Goal: Information Seeking & Learning: Learn about a topic

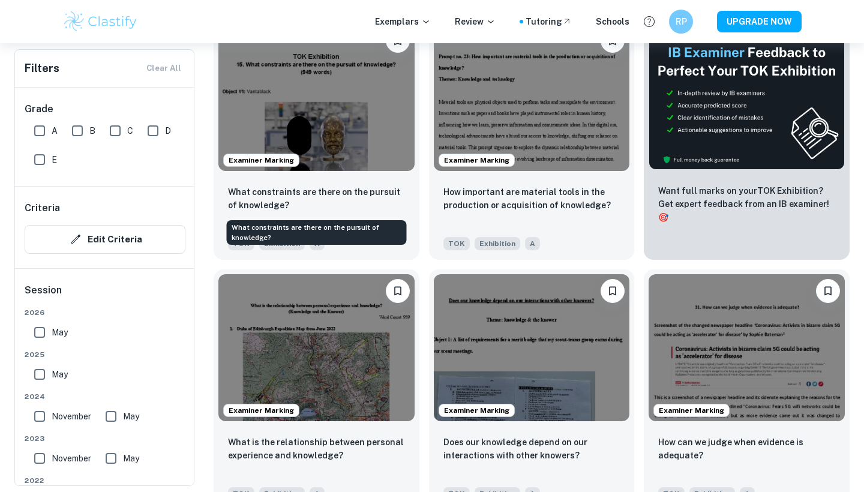
scroll to position [408, 0]
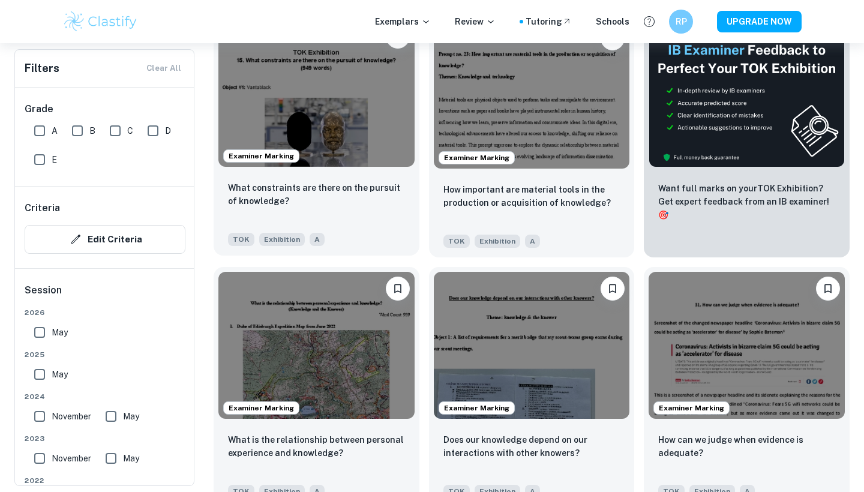
click at [261, 108] on img at bounding box center [316, 93] width 196 height 147
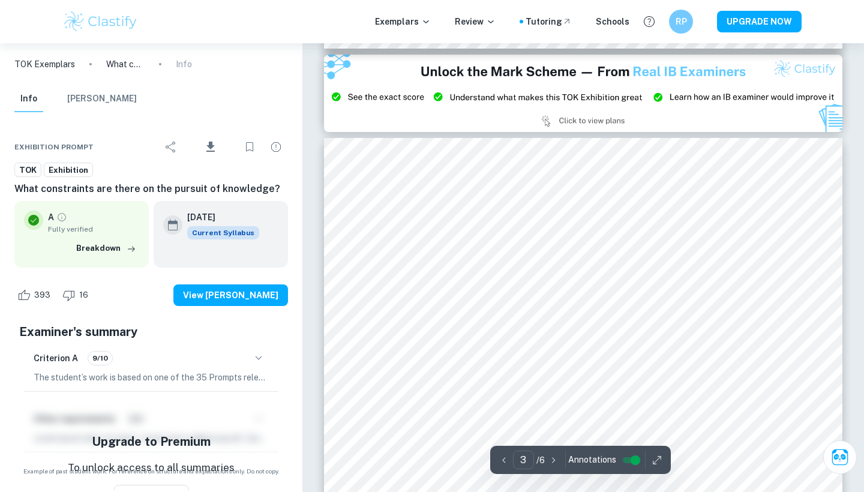
scroll to position [1439, 0]
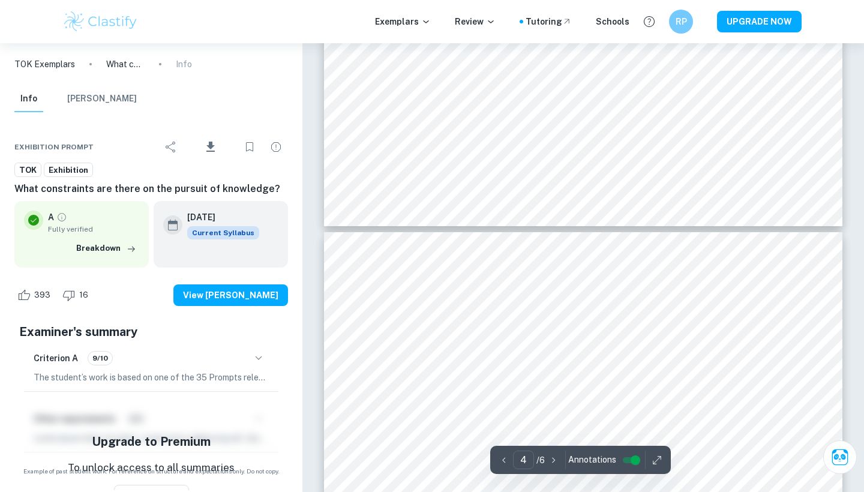
type input "5"
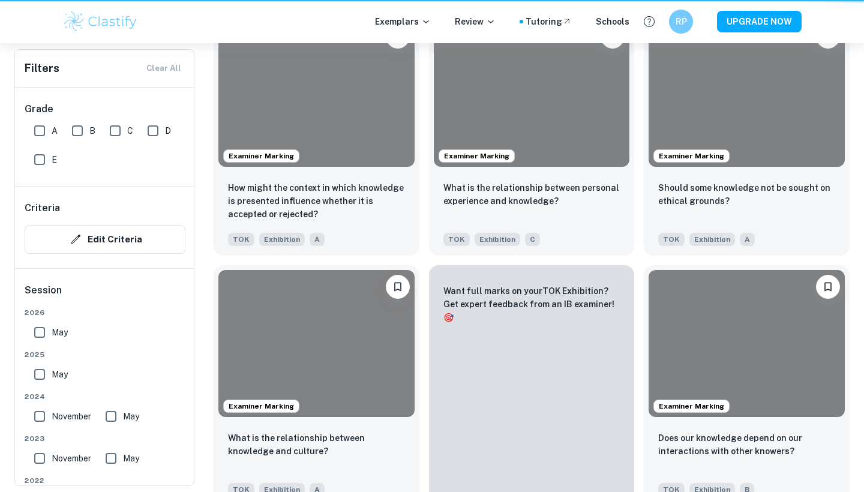
scroll to position [408, 0]
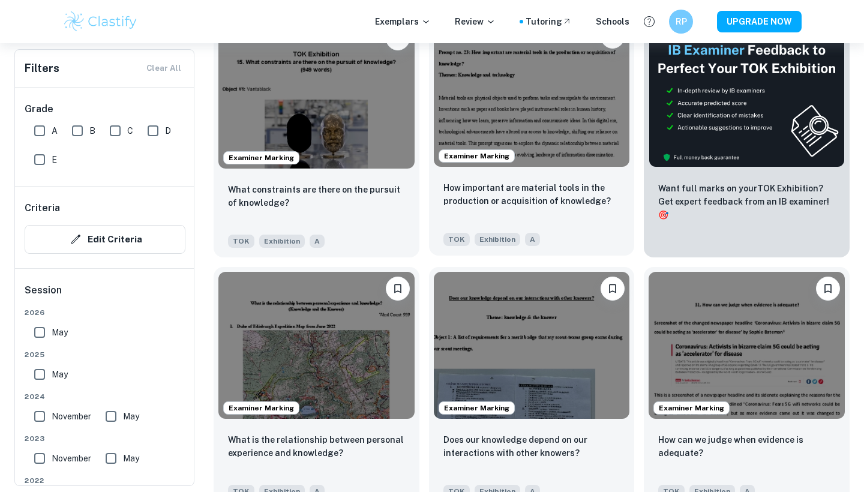
click at [515, 151] on img at bounding box center [532, 93] width 196 height 147
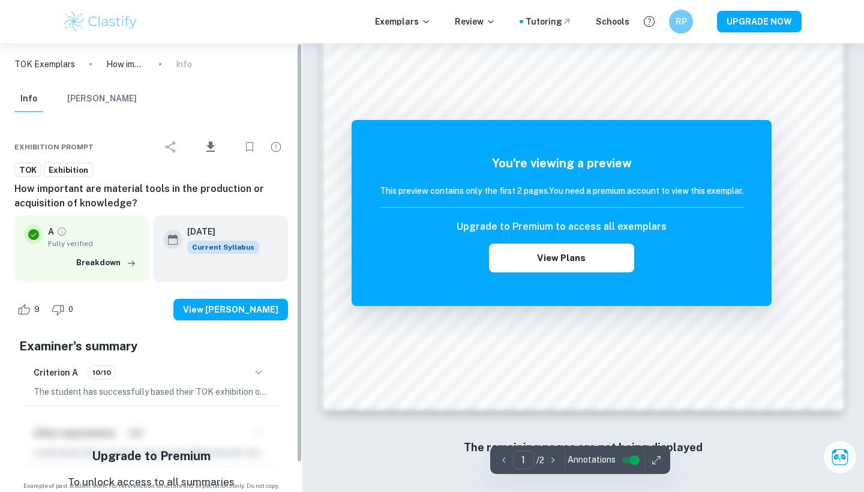
scroll to position [1116, 0]
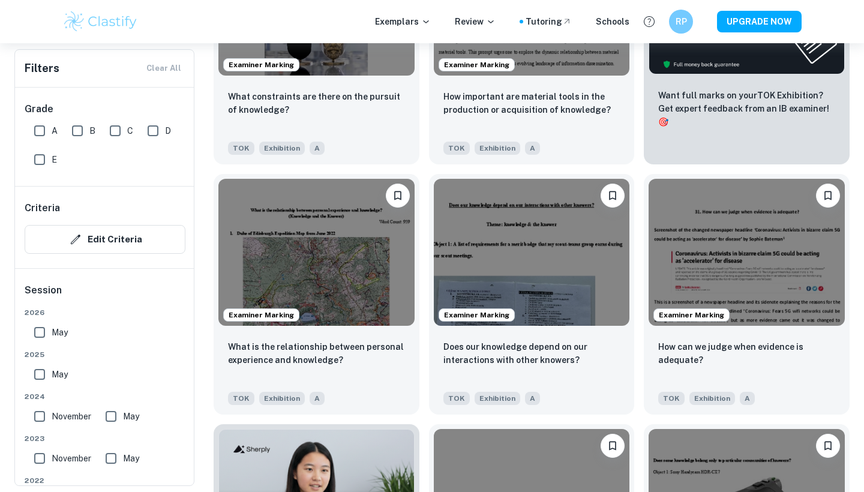
scroll to position [510, 0]
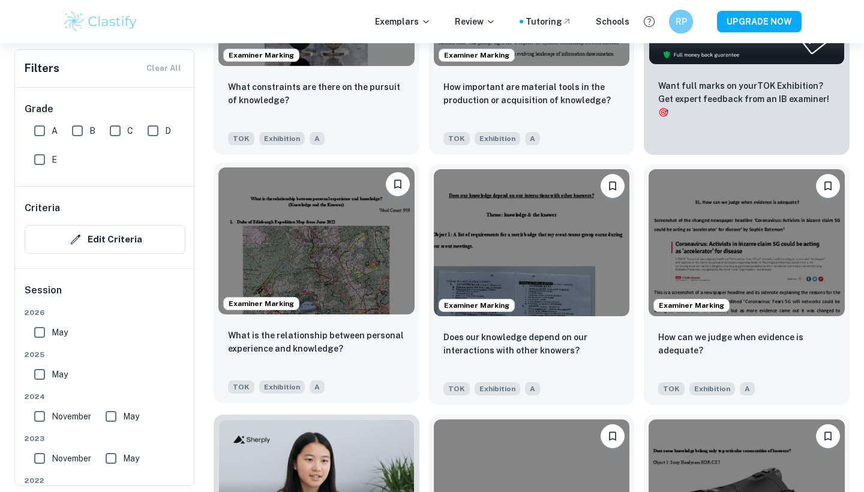
click at [273, 265] on img at bounding box center [316, 240] width 196 height 147
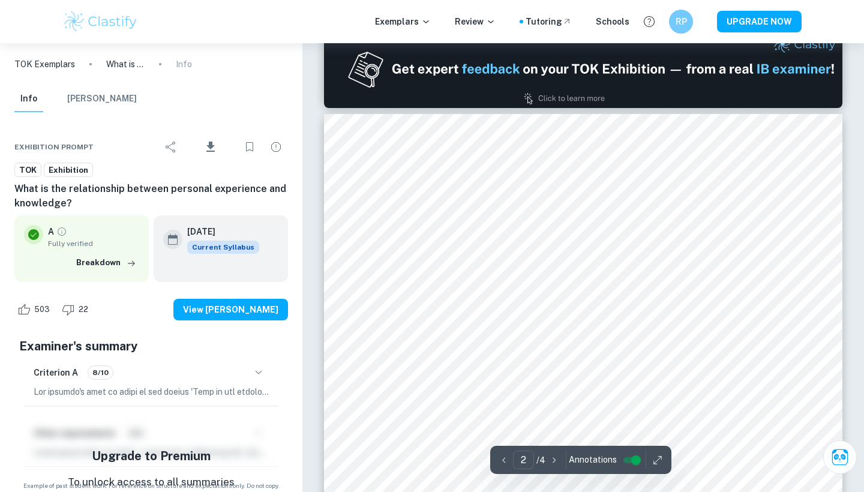
scroll to position [707, 0]
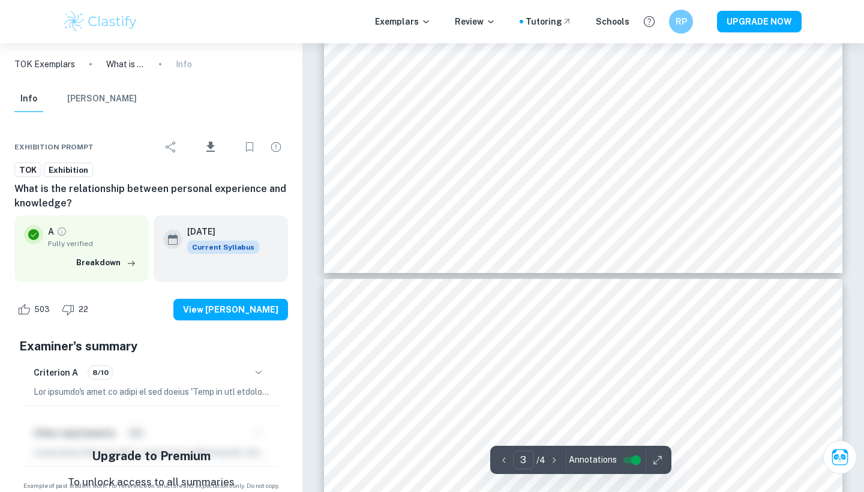
type input "4"
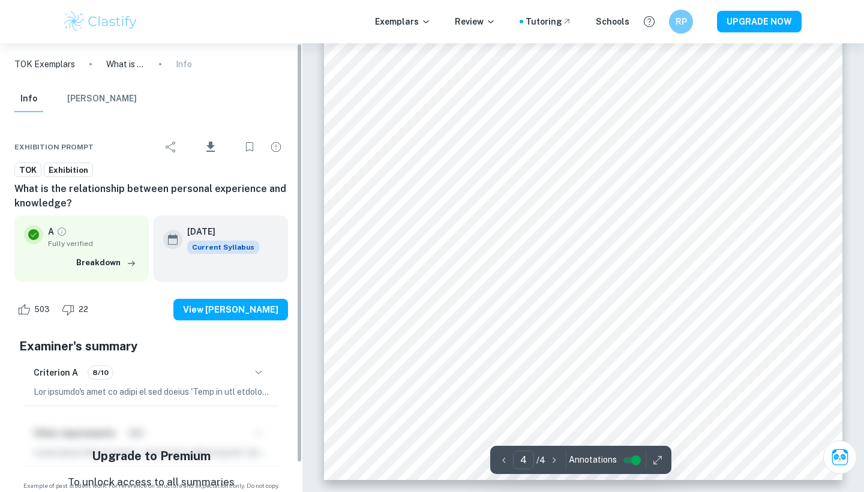
scroll to position [2443, 0]
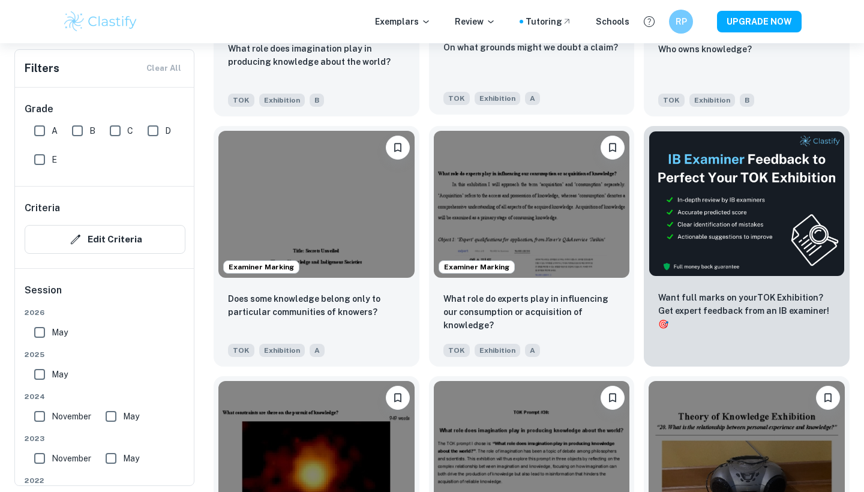
scroll to position [4301, 0]
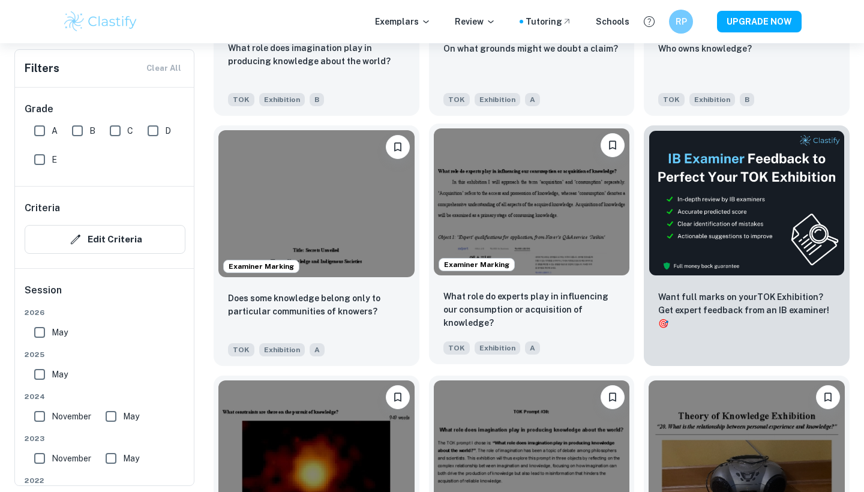
click at [511, 172] on img at bounding box center [532, 201] width 196 height 147
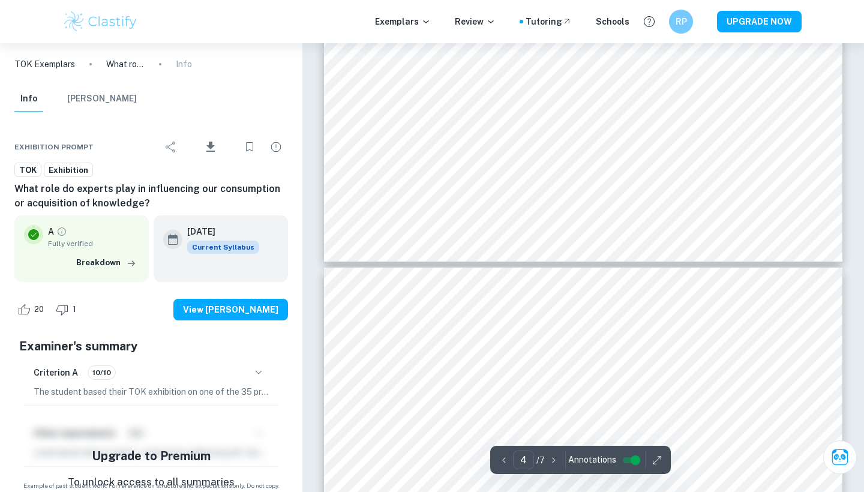
scroll to position [2666, 0]
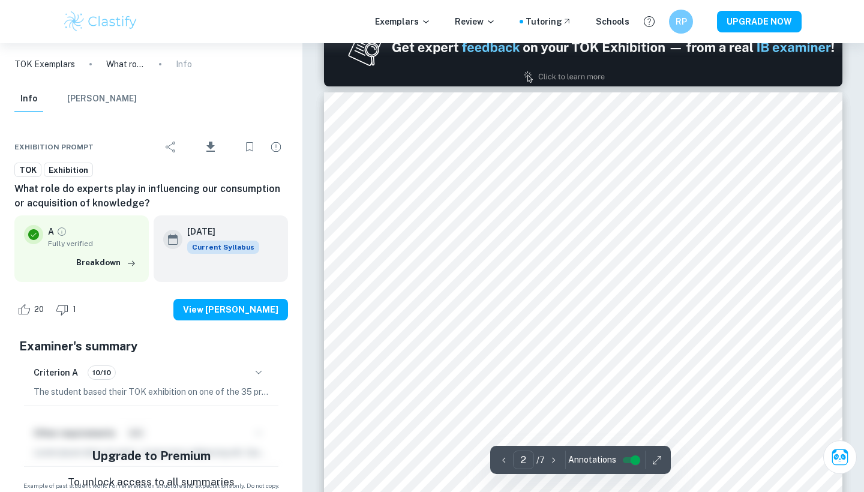
type input "1"
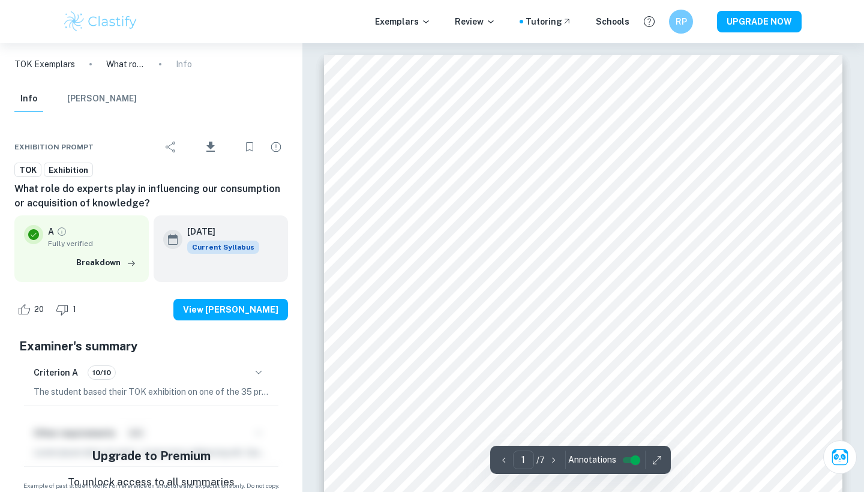
scroll to position [0, 0]
